Goal: Task Accomplishment & Management: Use online tool/utility

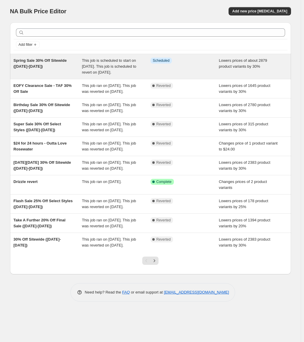
click at [135, 75] on div "This job is scheduled to start on September 9, 2025. This job is scheduled to r…" at bounding box center [116, 67] width 69 height 18
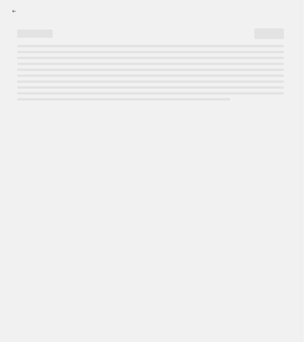
select select "percentage"
select select "product_type"
select select "not_equal"
